Goal: Task Accomplishment & Management: Manage account settings

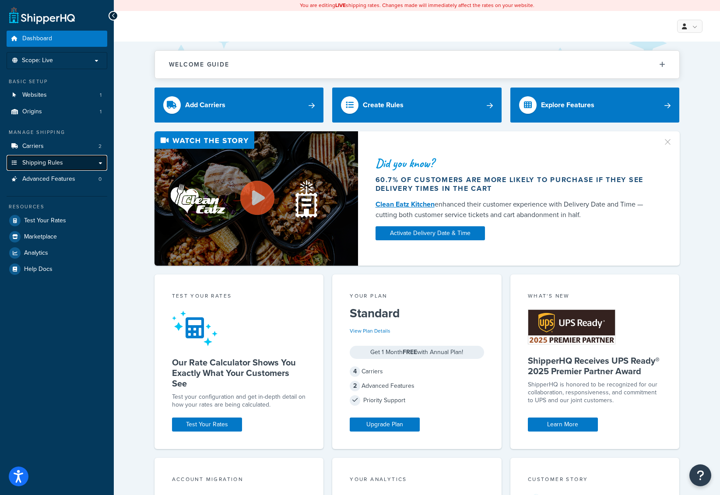
click at [69, 164] on link "Shipping Rules" at bounding box center [57, 163] width 101 height 16
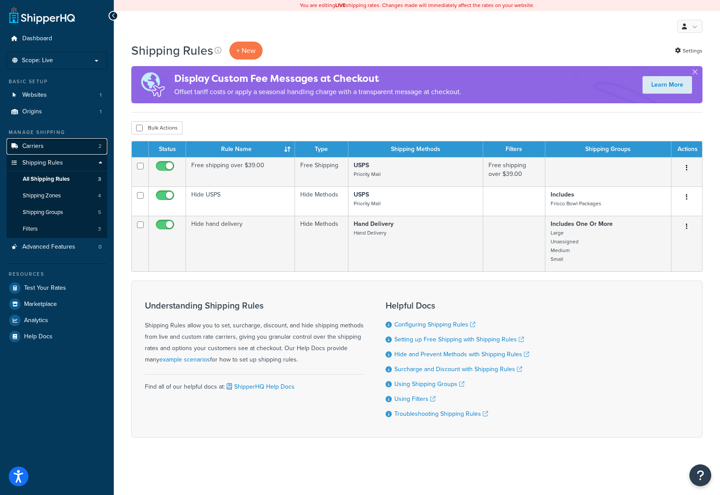
click at [48, 149] on link "Carriers 2" at bounding box center [57, 146] width 101 height 16
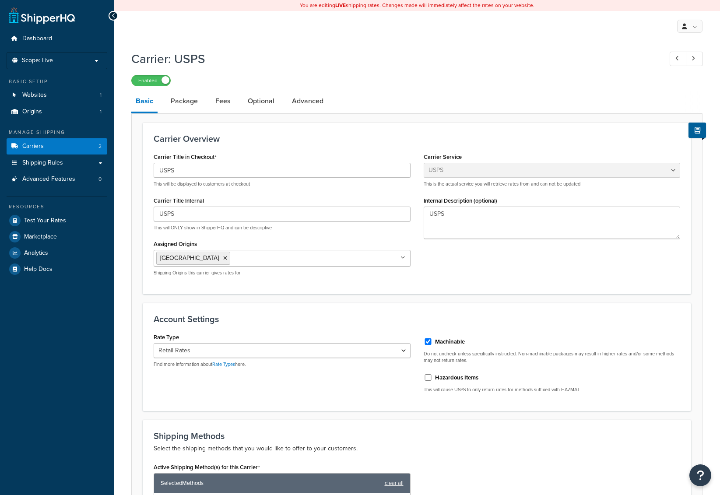
select select "usps"
click at [211, 101] on link "Fees" at bounding box center [223, 101] width 24 height 21
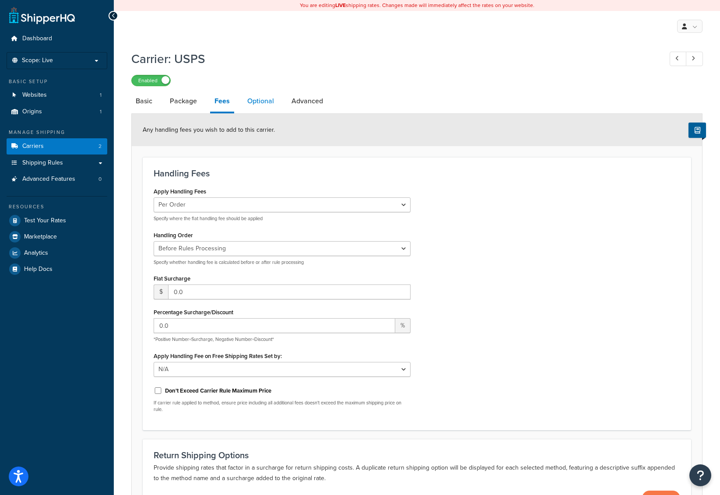
click at [257, 107] on link "Optional" at bounding box center [260, 101] width 35 height 21
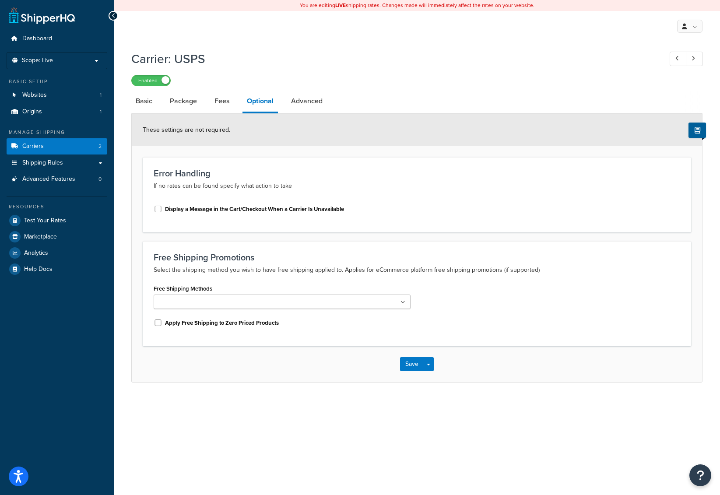
click at [221, 300] on input "Free Shipping Methods" at bounding box center [194, 303] width 77 height 10
click at [255, 271] on p "Select the shipping method you wish to have free shipping applied to. Applies f…" at bounding box center [417, 270] width 527 height 11
click at [201, 302] on input "Free Shipping Methods" at bounding box center [194, 303] width 77 height 10
click at [414, 371] on button "Save" at bounding box center [412, 366] width 24 height 14
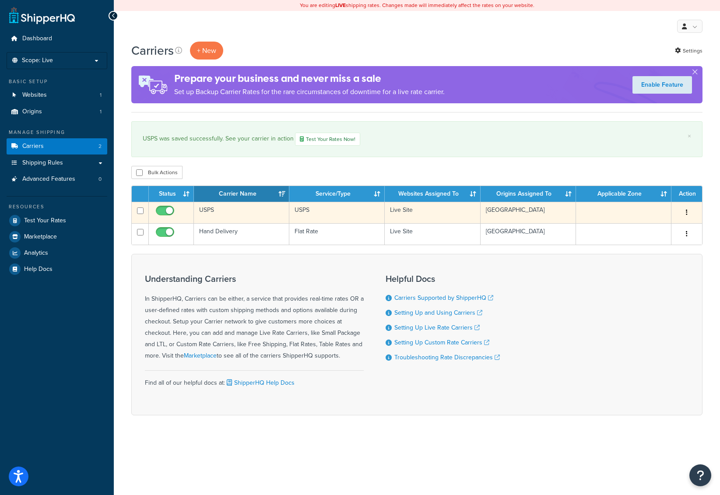
click at [228, 213] on td "USPS" at bounding box center [241, 212] width 95 height 21
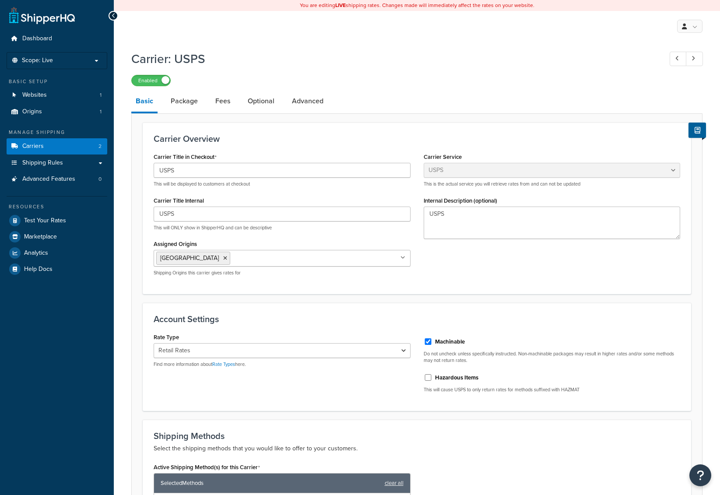
select select "usps"
click at [292, 105] on link "Advanced" at bounding box center [308, 101] width 40 height 21
select select "false"
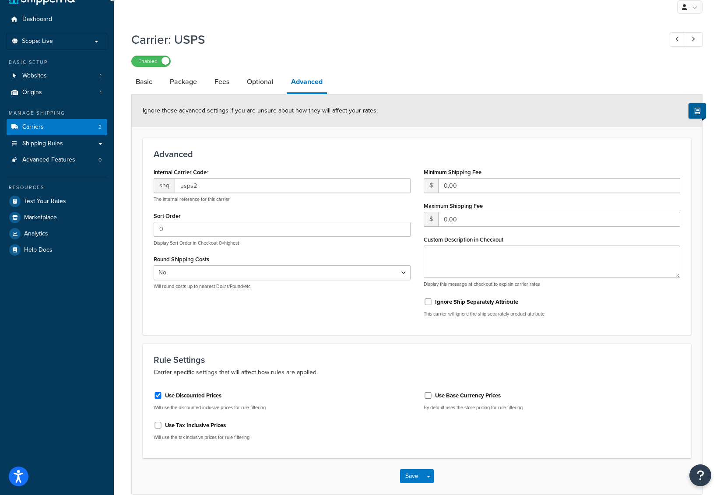
scroll to position [63, 0]
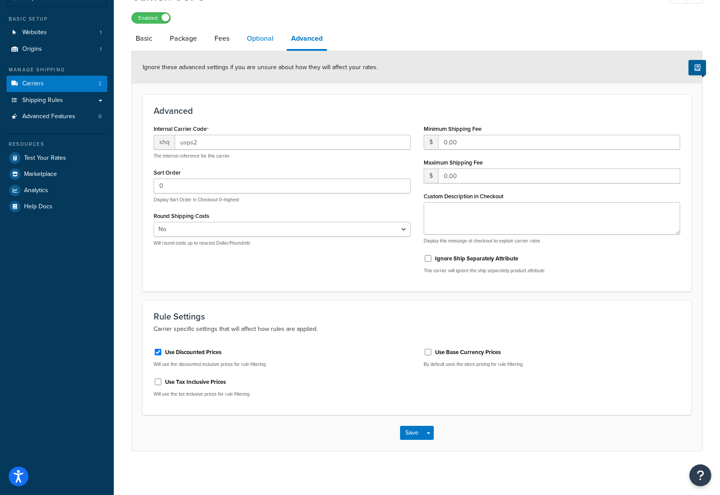
click at [254, 45] on link "Optional" at bounding box center [259, 38] width 35 height 21
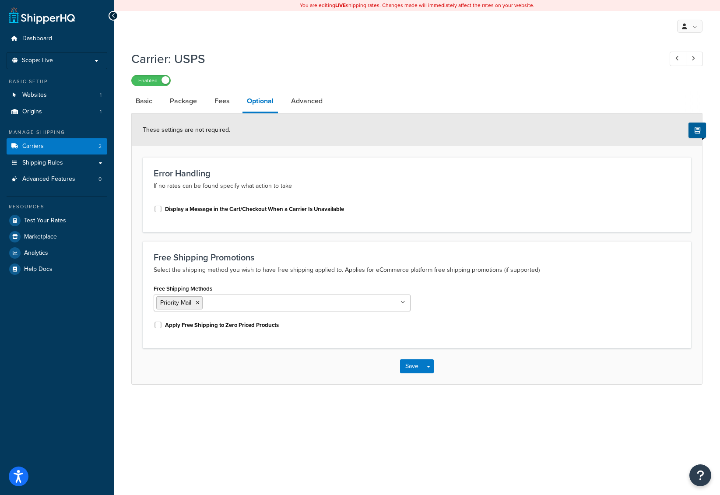
click at [157, 98] on li "Basic" at bounding box center [148, 101] width 34 height 21
click at [149, 101] on link "Basic" at bounding box center [143, 101] width 25 height 21
select select "usps"
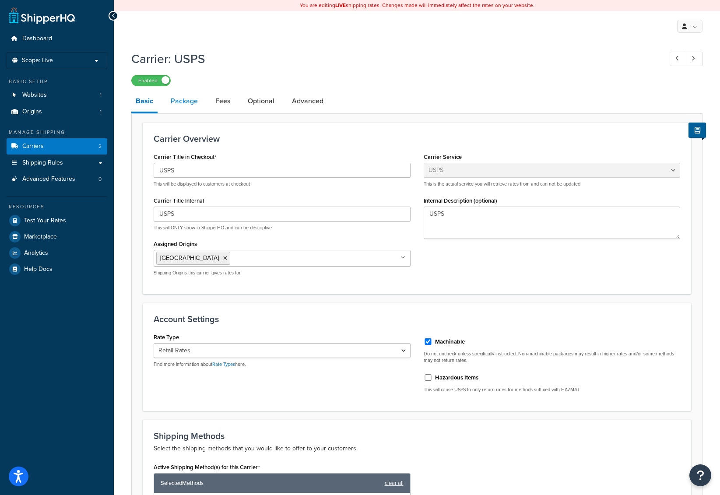
click at [179, 103] on link "Package" at bounding box center [184, 101] width 36 height 21
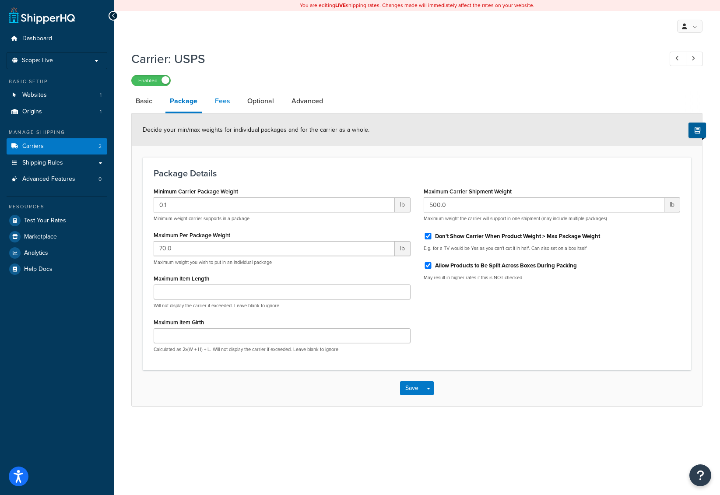
click at [223, 102] on link "Fees" at bounding box center [223, 101] width 24 height 21
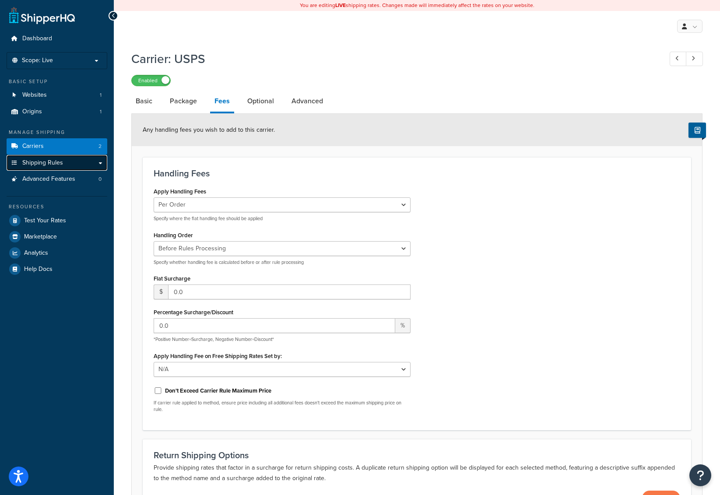
click at [56, 167] on span "Shipping Rules" at bounding box center [42, 162] width 41 height 7
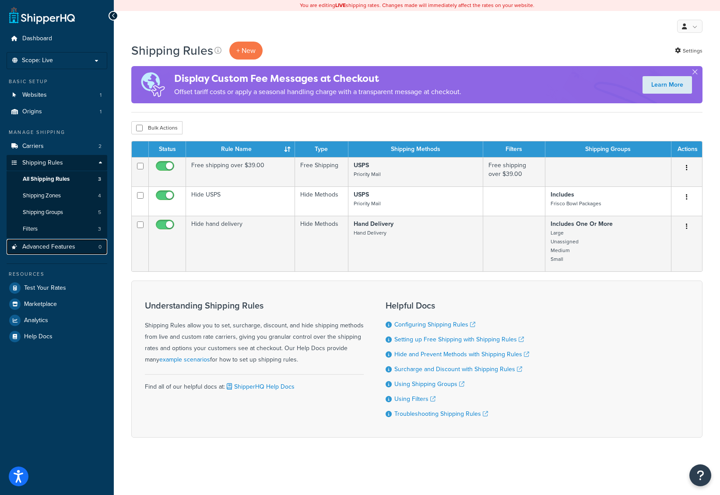
click at [68, 250] on span "Advanced Features" at bounding box center [48, 246] width 53 height 7
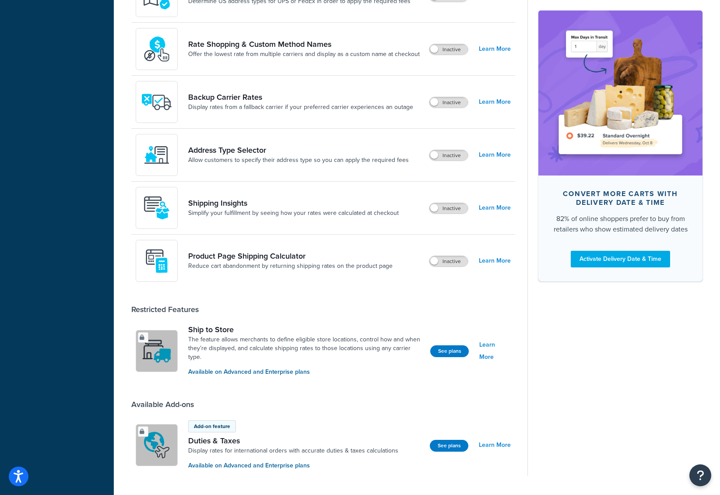
scroll to position [458, 0]
